Goal: Transaction & Acquisition: Purchase product/service

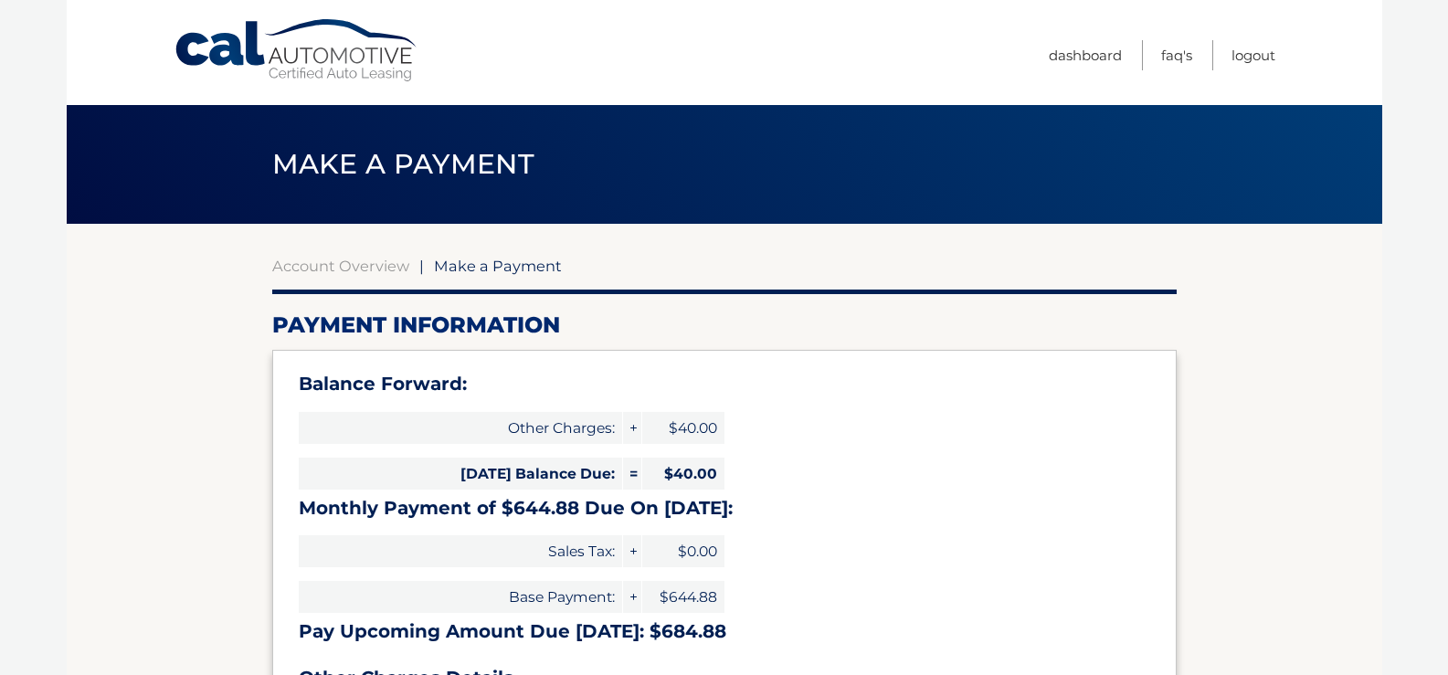
select select "ODIxYTA0MTEtNjhmZi00NmU1LWEyOWUtOTdkZDU4Zjc1YzRj"
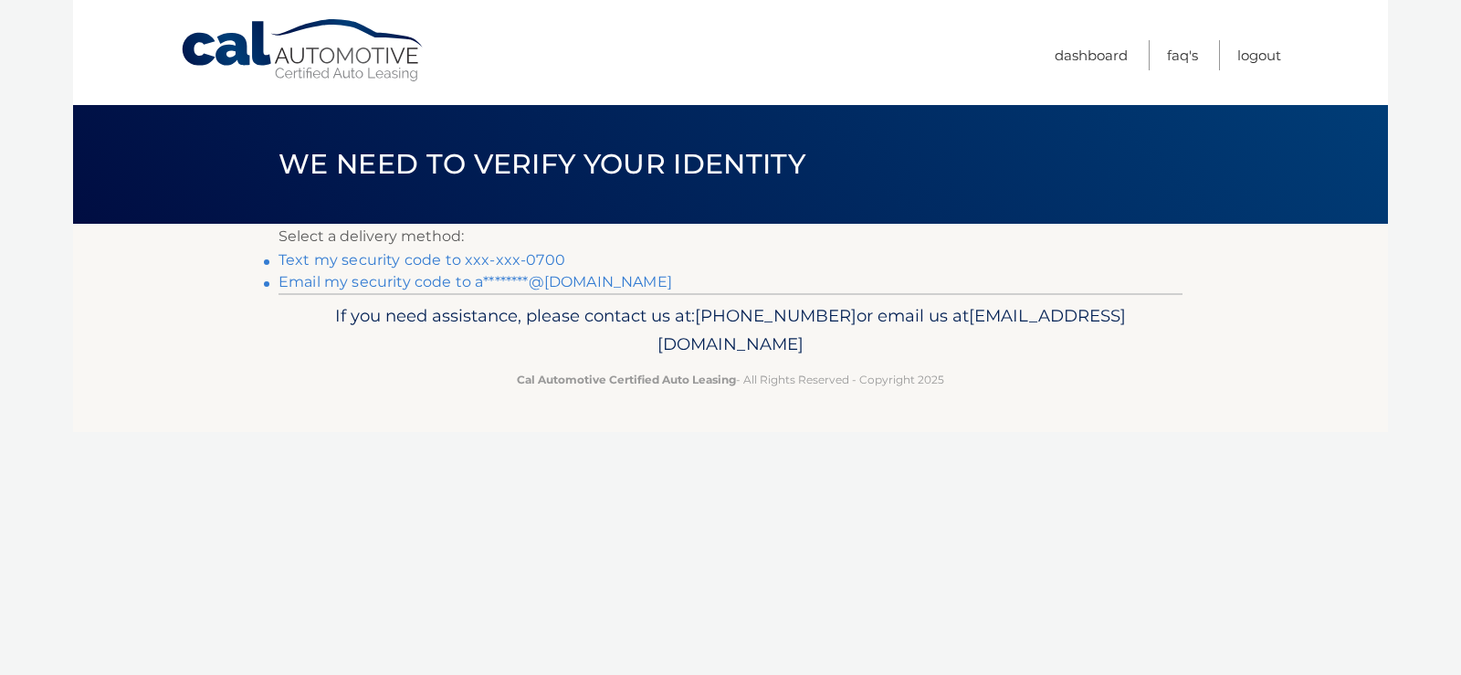
click at [447, 261] on link "Text my security code to xxx-xxx-0700" at bounding box center [422, 259] width 287 height 17
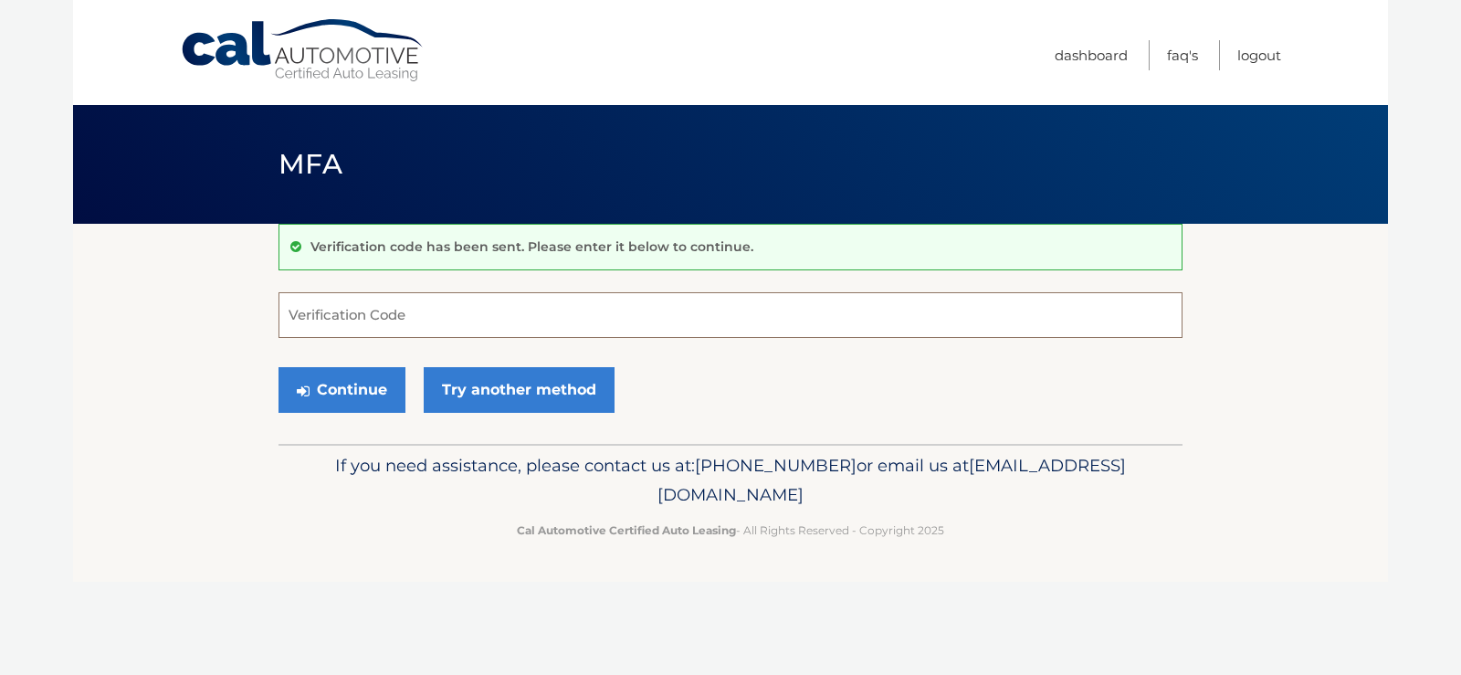
click at [448, 306] on input "Verification Code" at bounding box center [731, 315] width 904 height 46
type input "500697"
click at [390, 385] on button "Continue" at bounding box center [342, 390] width 127 height 46
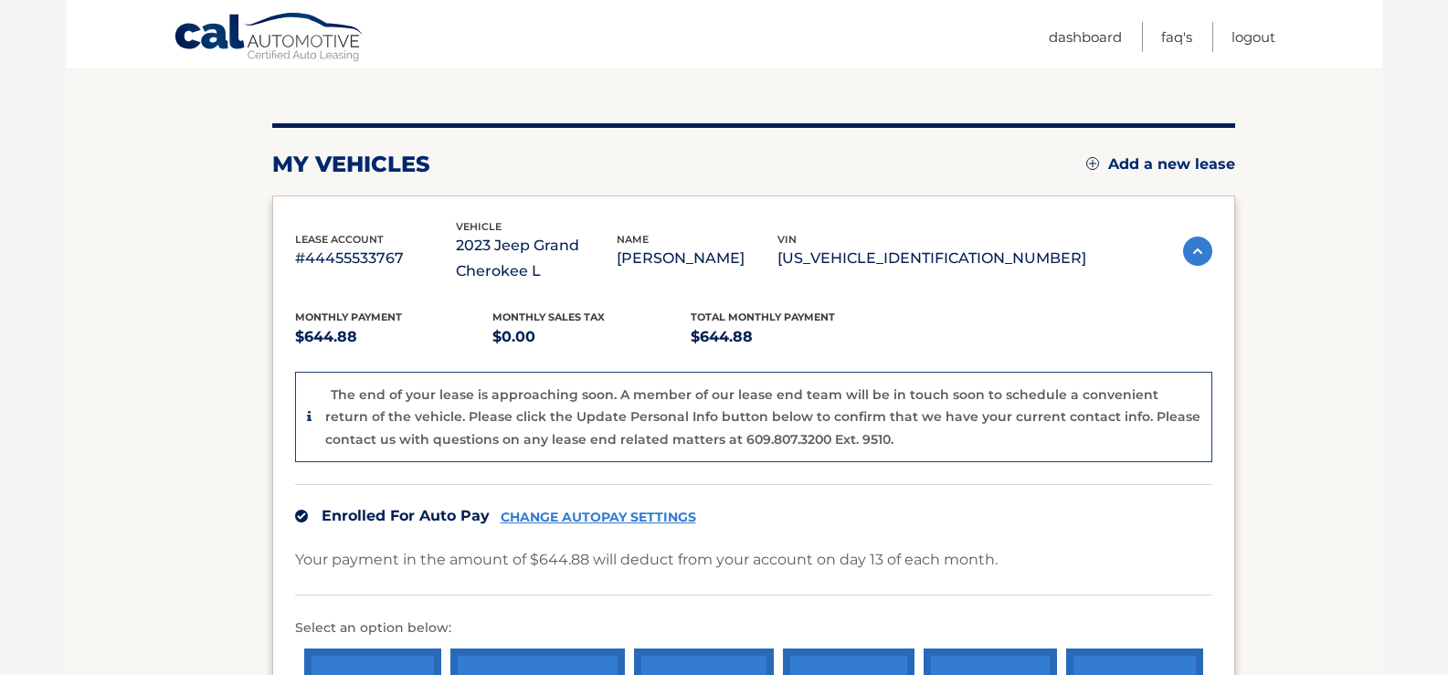
scroll to position [274, 0]
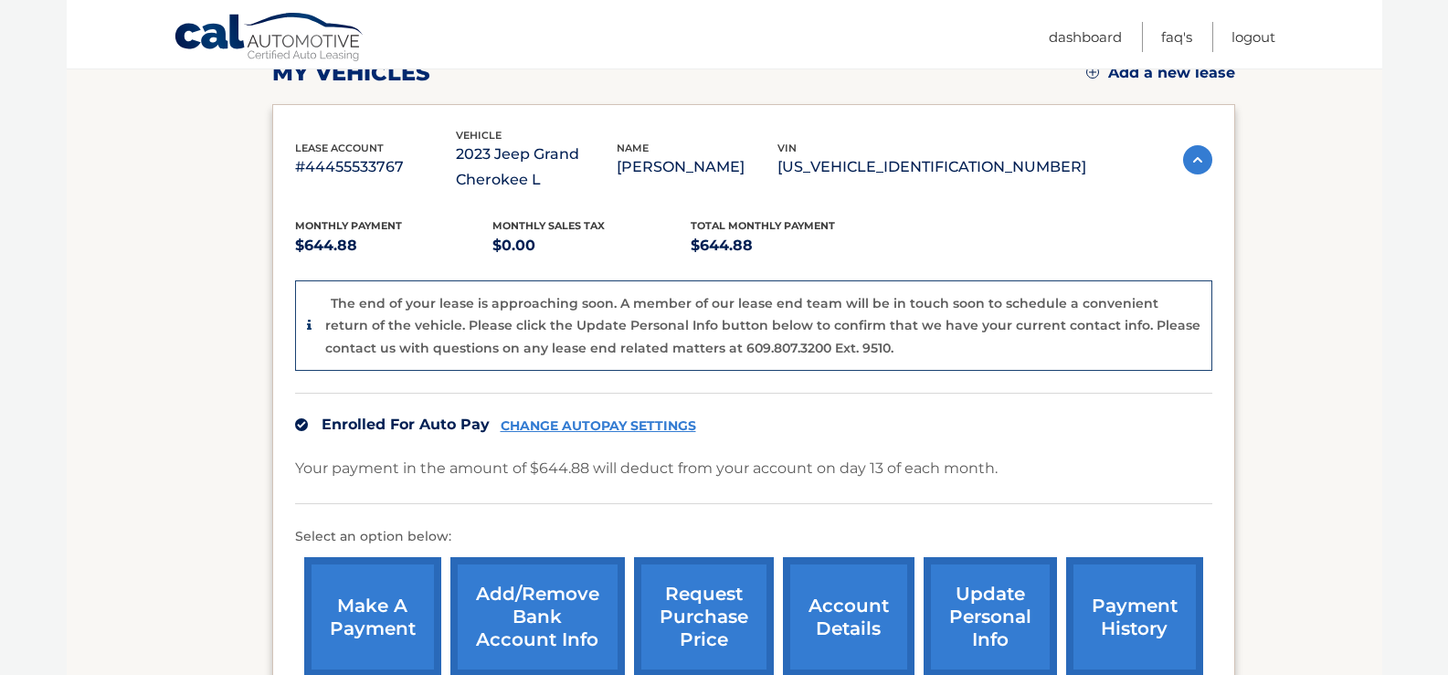
click at [388, 601] on link "make a payment" at bounding box center [372, 617] width 137 height 120
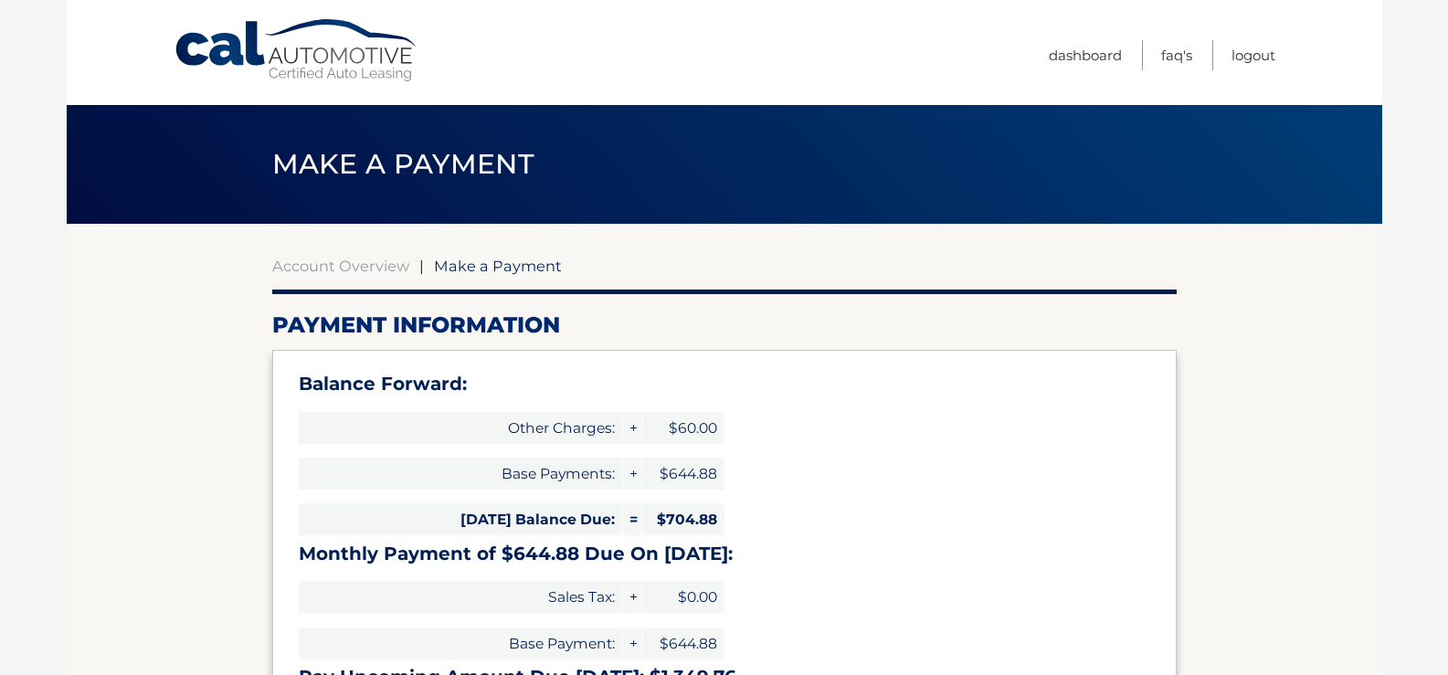
select select "ODIxYTA0MTEtNjhmZi00NmU1LWEyOWUtOTdkZDU4Zjc1YzRj"
